Goal: Check status

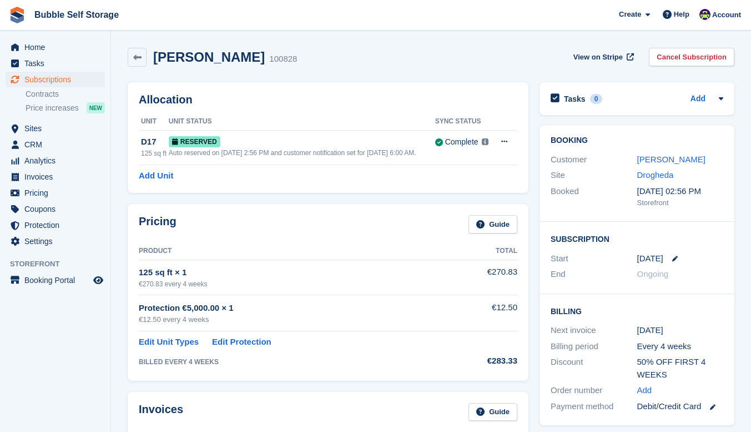
scroll to position [436, 0]
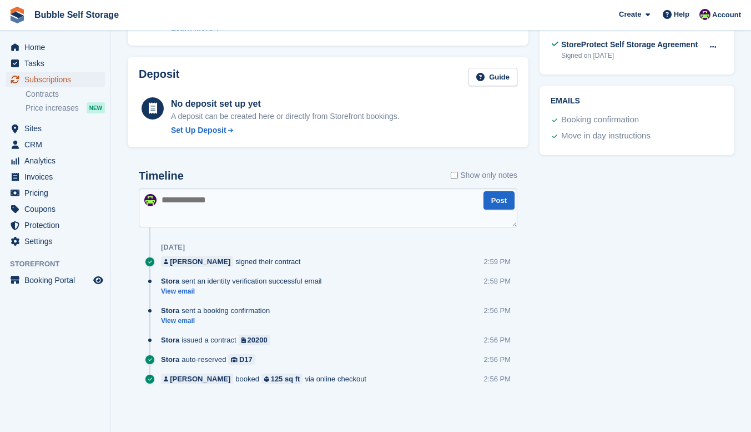
click at [39, 76] on span "Subscriptions" at bounding box center [57, 80] width 67 height 16
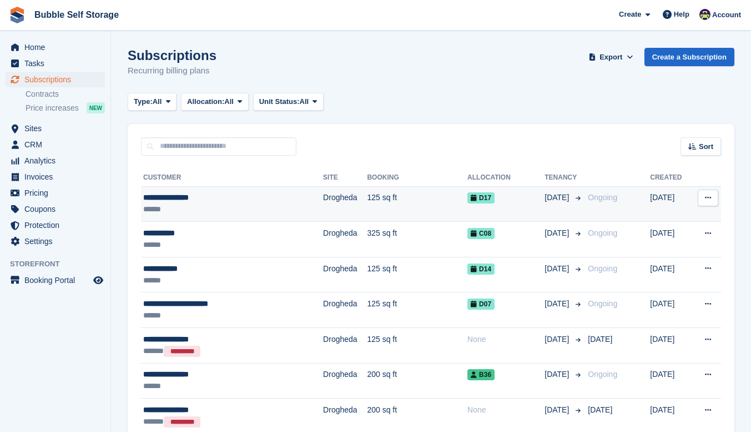
click at [183, 193] on div "**********" at bounding box center [212, 198] width 139 height 12
